Goal: Go to known website: Go to known website

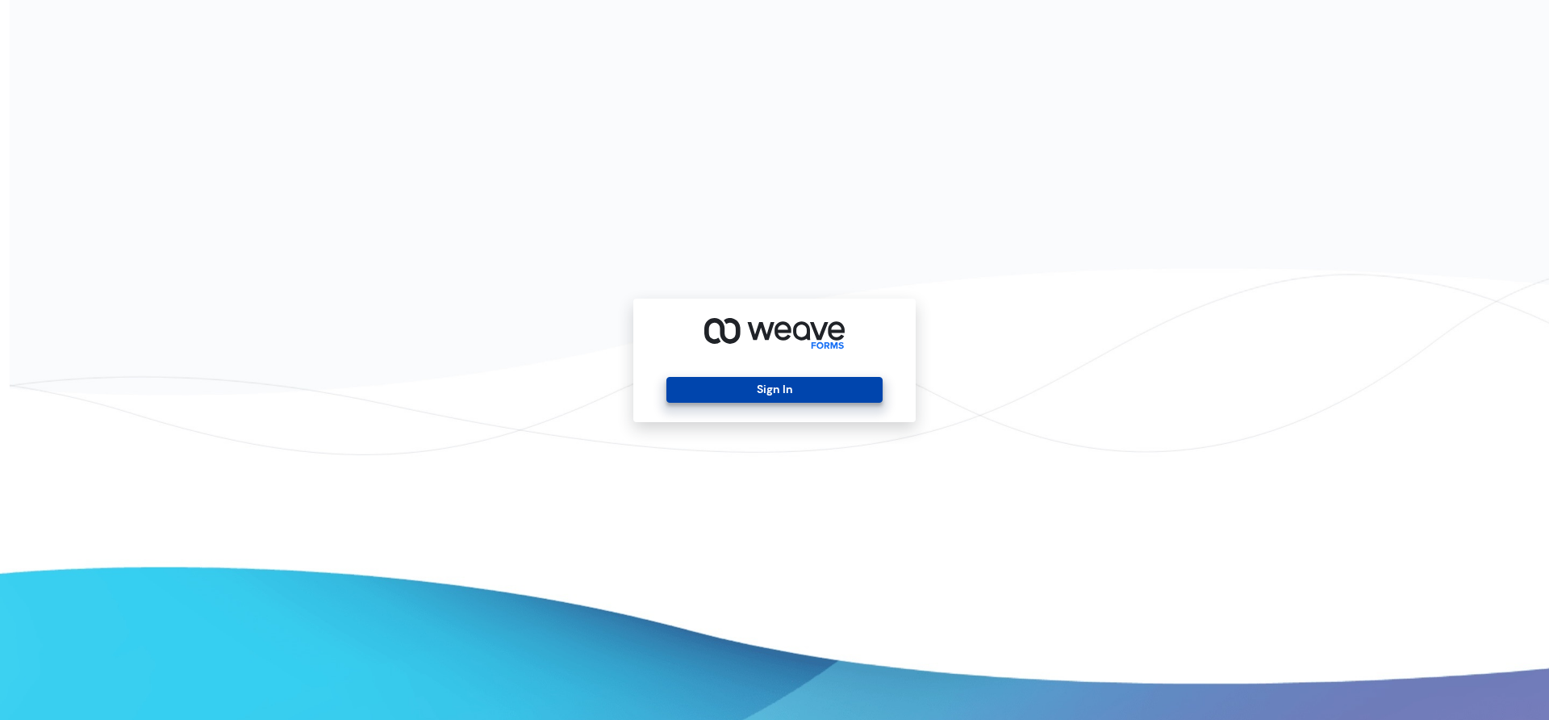
click at [736, 387] on button "Sign In" at bounding box center [774, 390] width 215 height 26
